Goal: Task Accomplishment & Management: Manage account settings

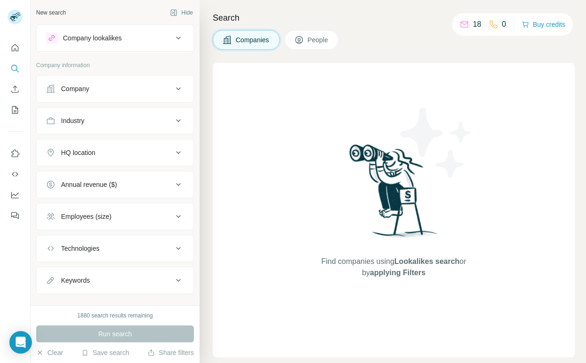
click at [462, 20] on icon at bounding box center [463, 24] width 9 height 9
click at [474, 23] on p "18" at bounding box center [477, 24] width 8 height 11
click at [75, 92] on div "Company" at bounding box center [75, 88] width 28 height 9
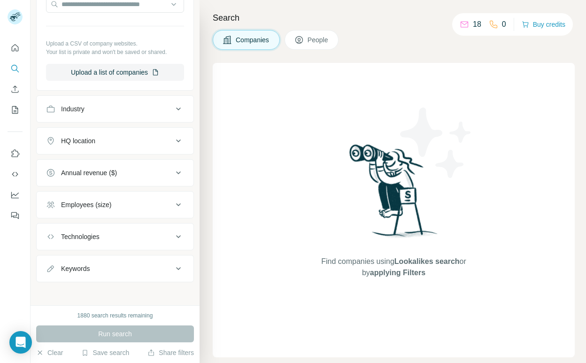
scroll to position [129, 0]
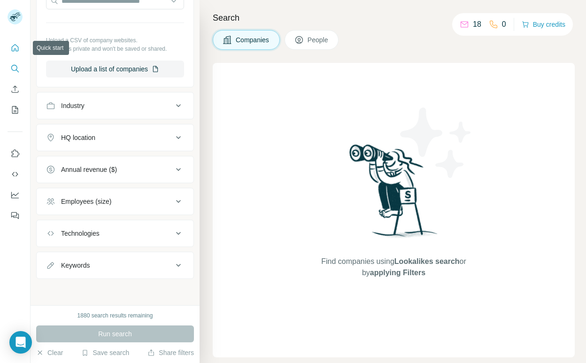
click at [14, 49] on icon "Quick start" at bounding box center [15, 47] width 7 height 7
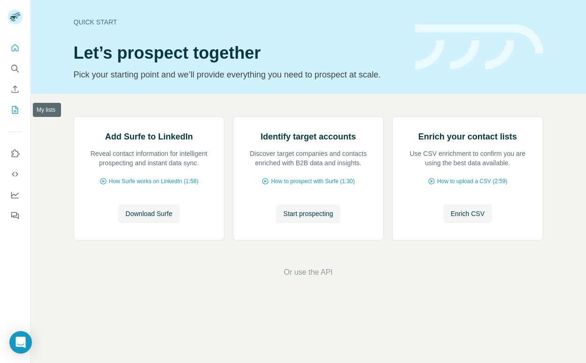
click at [12, 111] on icon "My lists" at bounding box center [15, 110] width 6 height 8
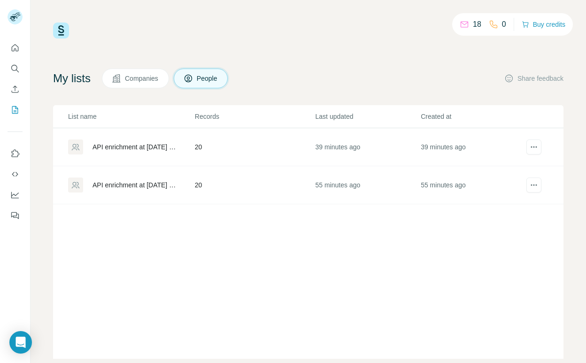
click at [145, 86] on button "Companies" at bounding box center [135, 79] width 67 height 20
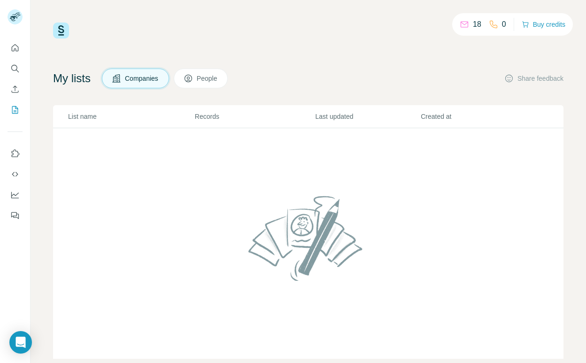
click at [200, 79] on span "People" at bounding box center [208, 78] width 22 height 9
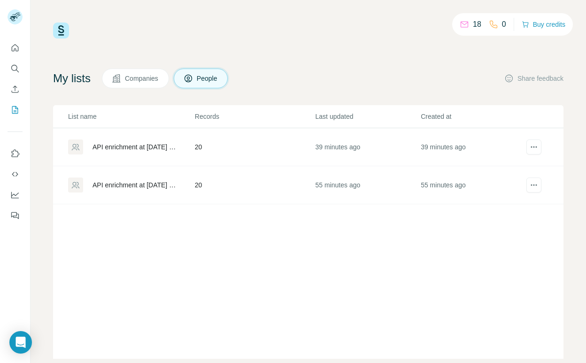
click at [111, 147] on div "API enrichment at [DATE] 17:36:43" at bounding box center [135, 146] width 86 height 9
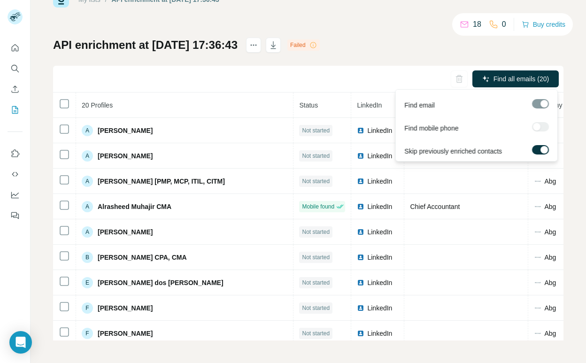
click at [541, 127] on div at bounding box center [540, 126] width 17 height 9
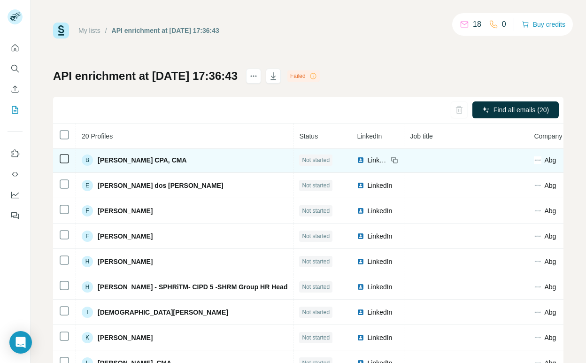
scroll to position [134, 0]
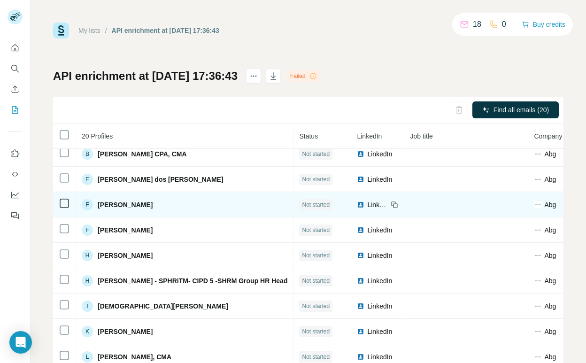
click at [391, 204] on icon at bounding box center [393, 203] width 4 height 4
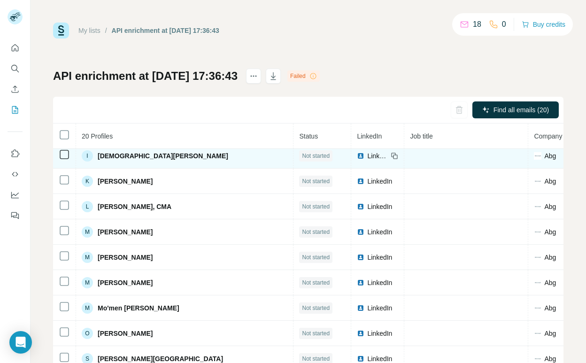
scroll to position [31, 0]
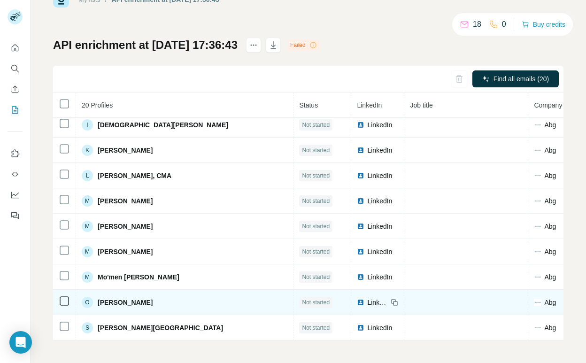
click at [371, 300] on span "LinkedIn" at bounding box center [377, 302] width 21 height 9
click at [369, 306] on span "LinkedIn" at bounding box center [377, 302] width 21 height 9
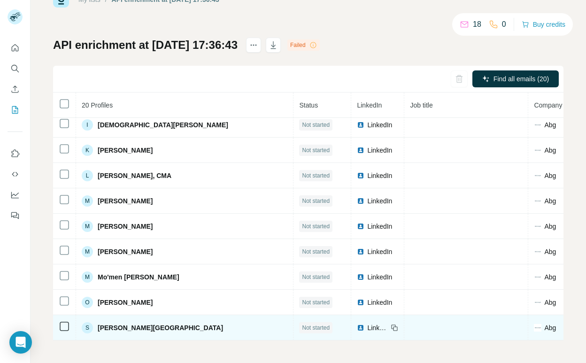
click at [363, 329] on div "LinkedIn" at bounding box center [372, 327] width 31 height 9
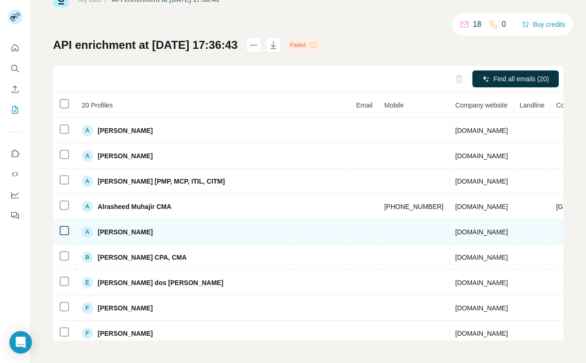
scroll to position [0, 309]
